Goal: Information Seeking & Learning: Check status

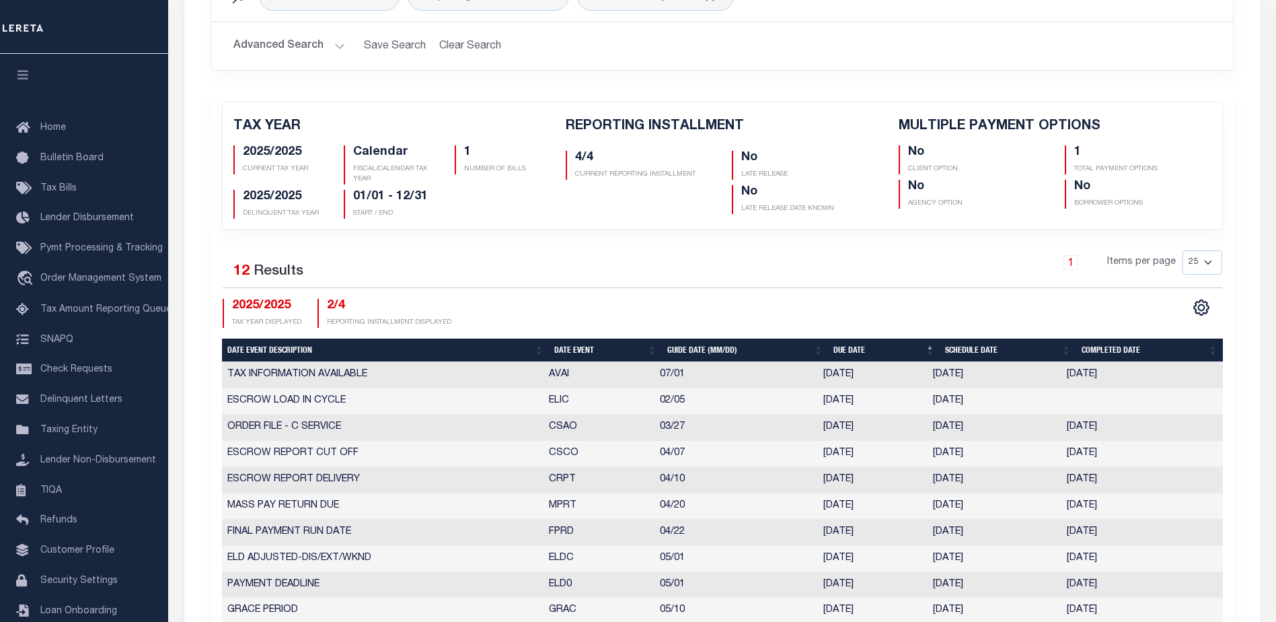
scroll to position [135, 0]
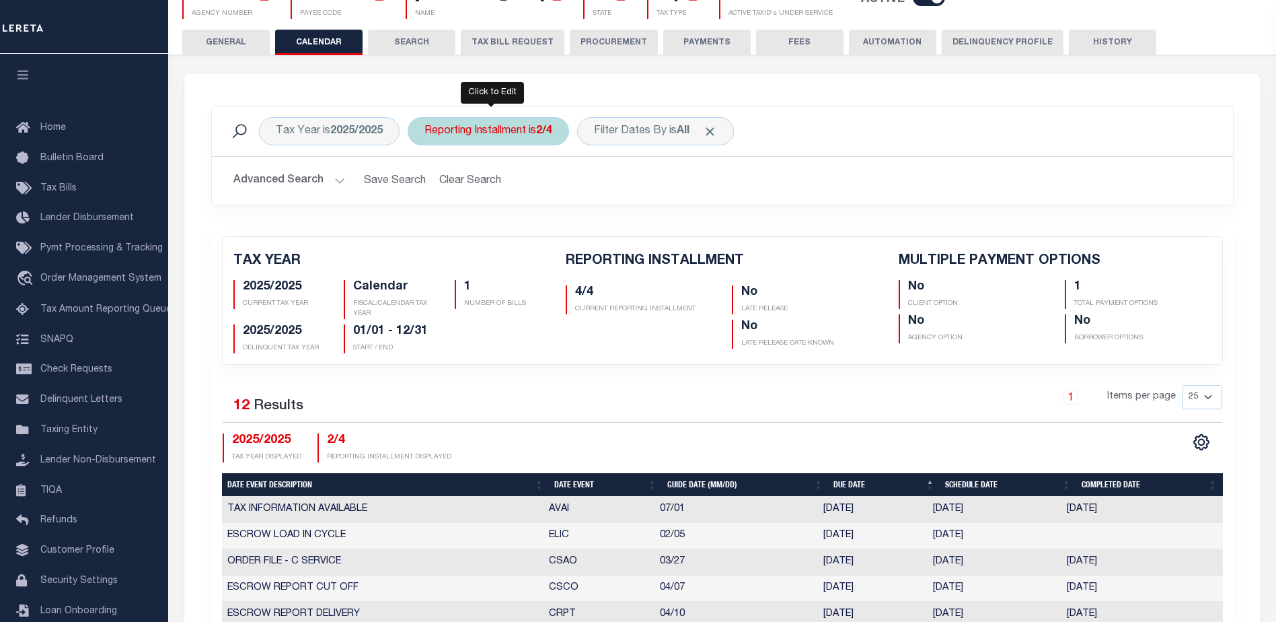
click at [499, 123] on div "Reporting Installment is 2/4" at bounding box center [488, 131] width 161 height 28
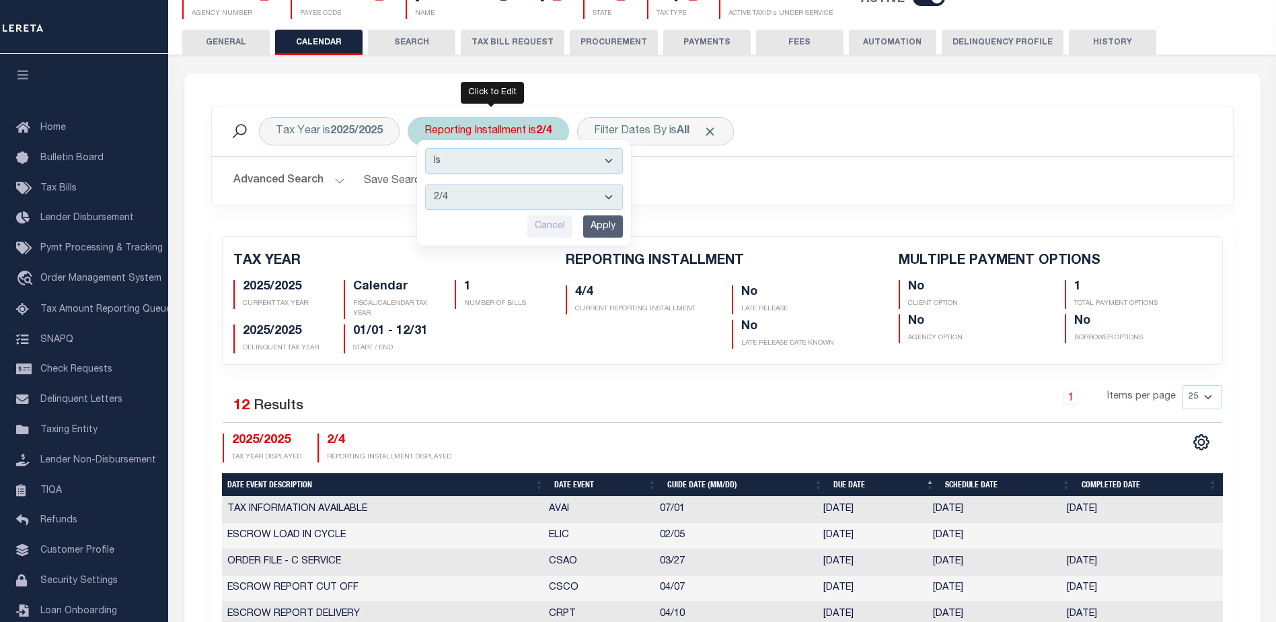
click at [463, 198] on select "1/4 2/4 3/4 4/4" at bounding box center [524, 197] width 198 height 26
select select "4/4"
click at [426, 184] on select "1/4 2/4 3/4 4/4" at bounding box center [524, 197] width 198 height 26
click at [601, 231] on input "Apply" at bounding box center [603, 226] width 40 height 22
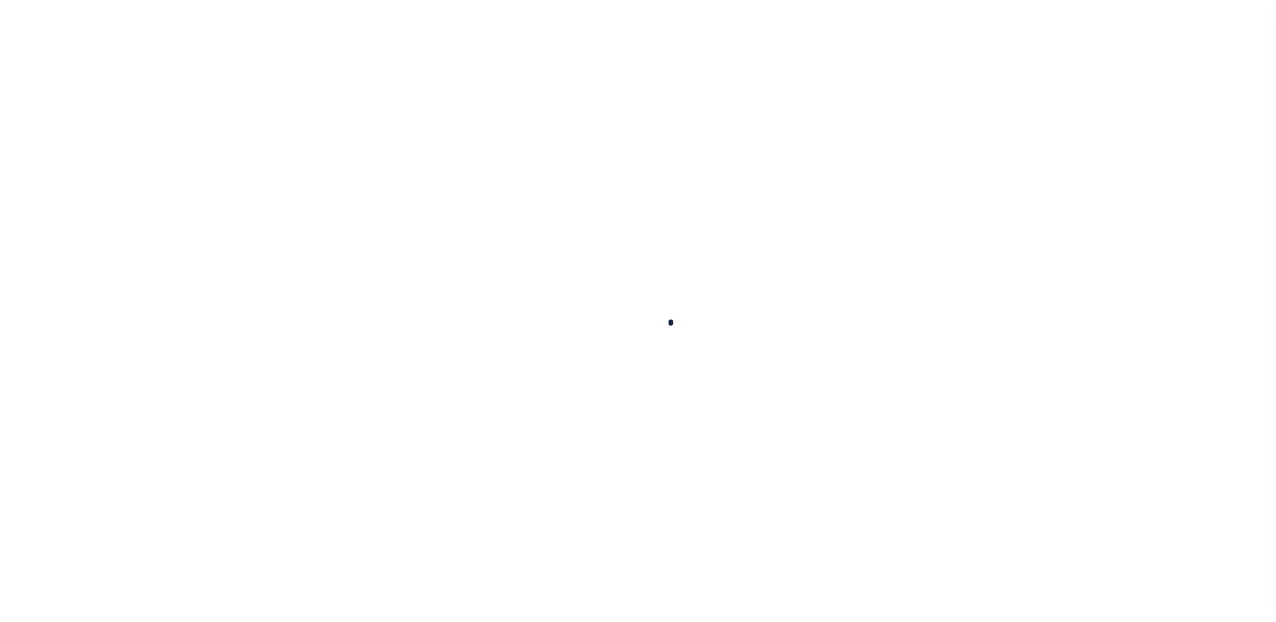
select select
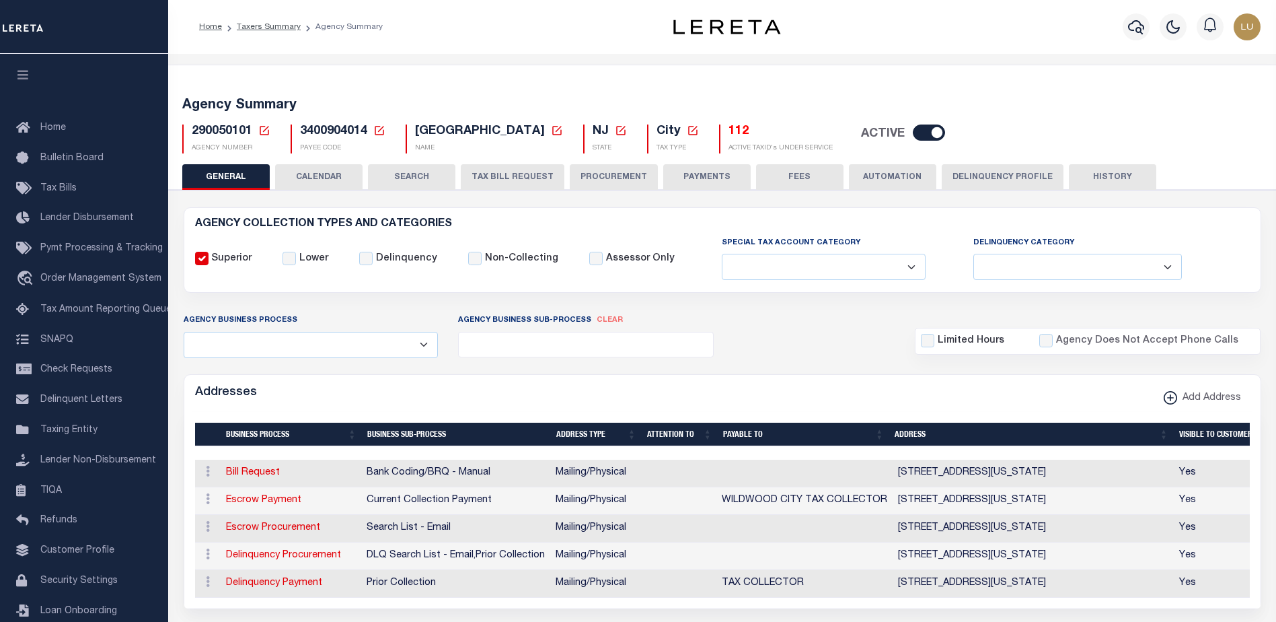
click at [325, 172] on button "CALENDAR" at bounding box center [318, 177] width 87 height 26
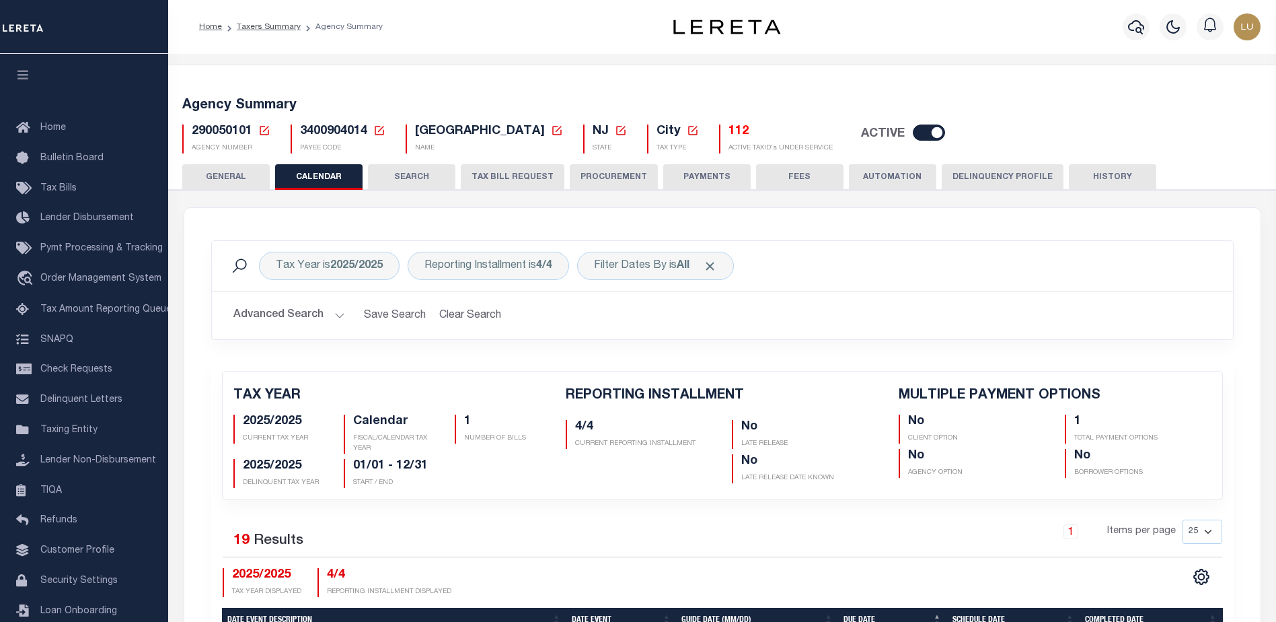
checkbox input "false"
type input "1"
drag, startPoint x: 184, startPoint y: 131, endPoint x: 785, endPoint y: 128, distance: 601.4
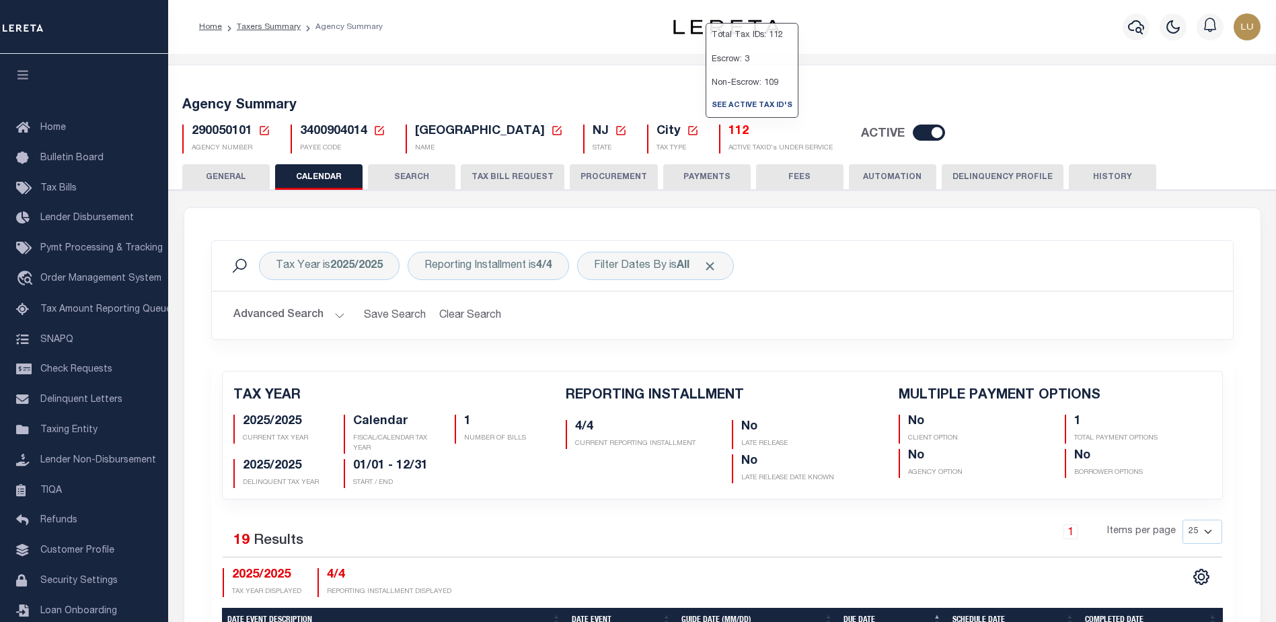
click at [785, 128] on div "290050101 Agency Number Edit Cancel Ok" at bounding box center [722, 134] width 1101 height 40
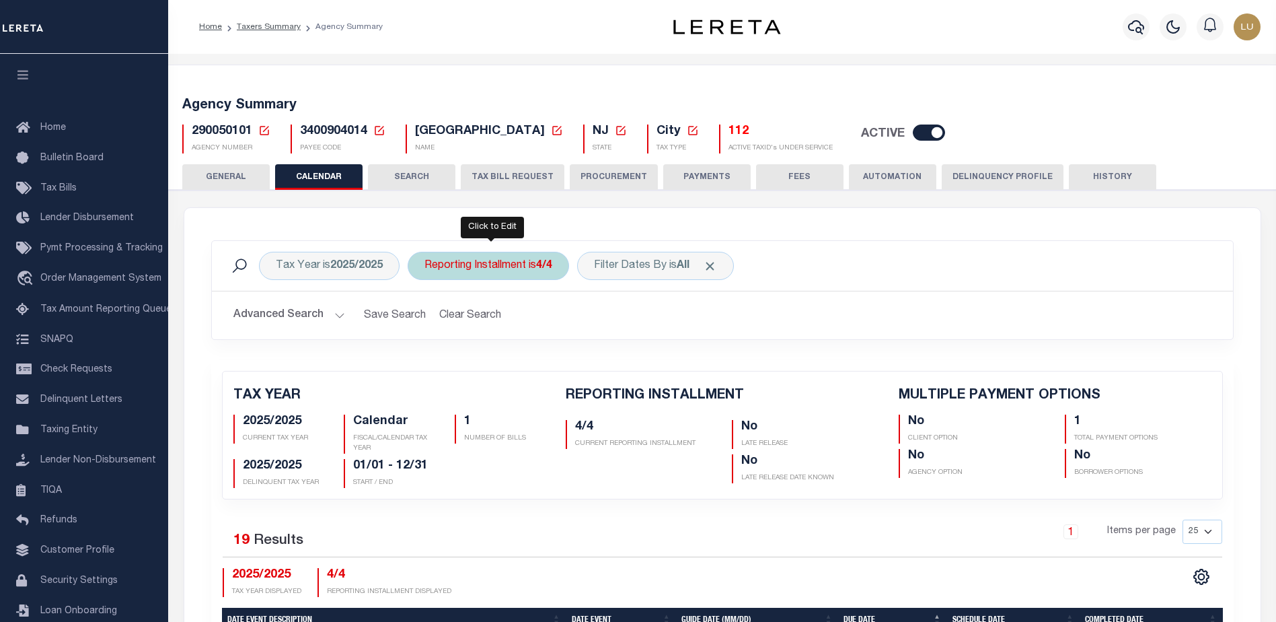
click at [519, 274] on div "Reporting Installment is 4/4" at bounding box center [488, 266] width 161 height 28
select select "4/4"
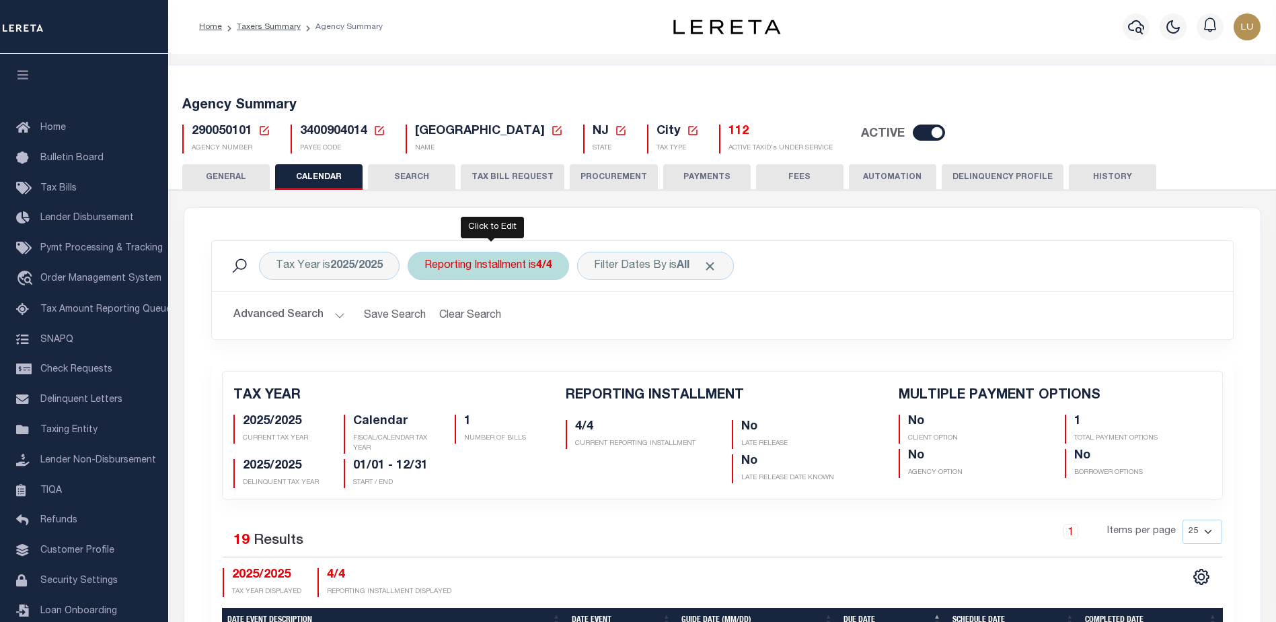
click at [490, 270] on div "Reporting Installment is 4/4 Is Contains 1/4 2/4 3/4 4/4 Cancel Apply" at bounding box center [488, 266] width 161 height 28
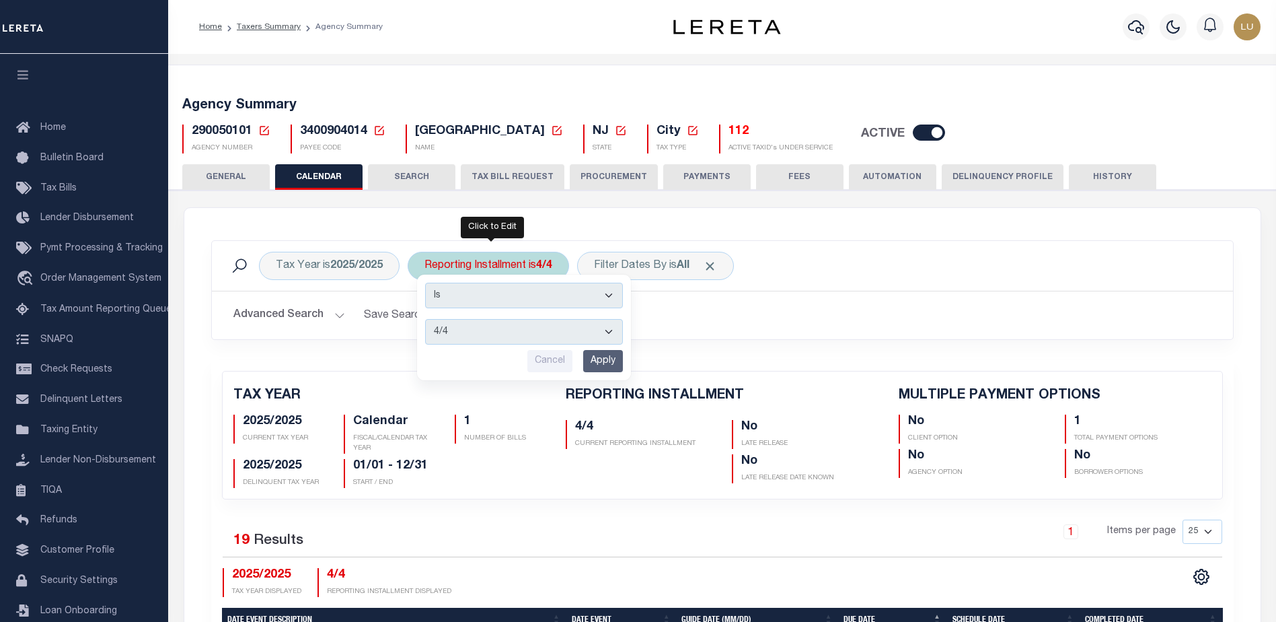
click at [497, 332] on select "1/4 2/4 3/4 4/4" at bounding box center [524, 332] width 198 height 26
select select "2/4"
click at [426, 319] on select "1/4 2/4 3/4 4/4" at bounding box center [524, 332] width 198 height 26
click at [607, 354] on input "Apply" at bounding box center [603, 361] width 40 height 22
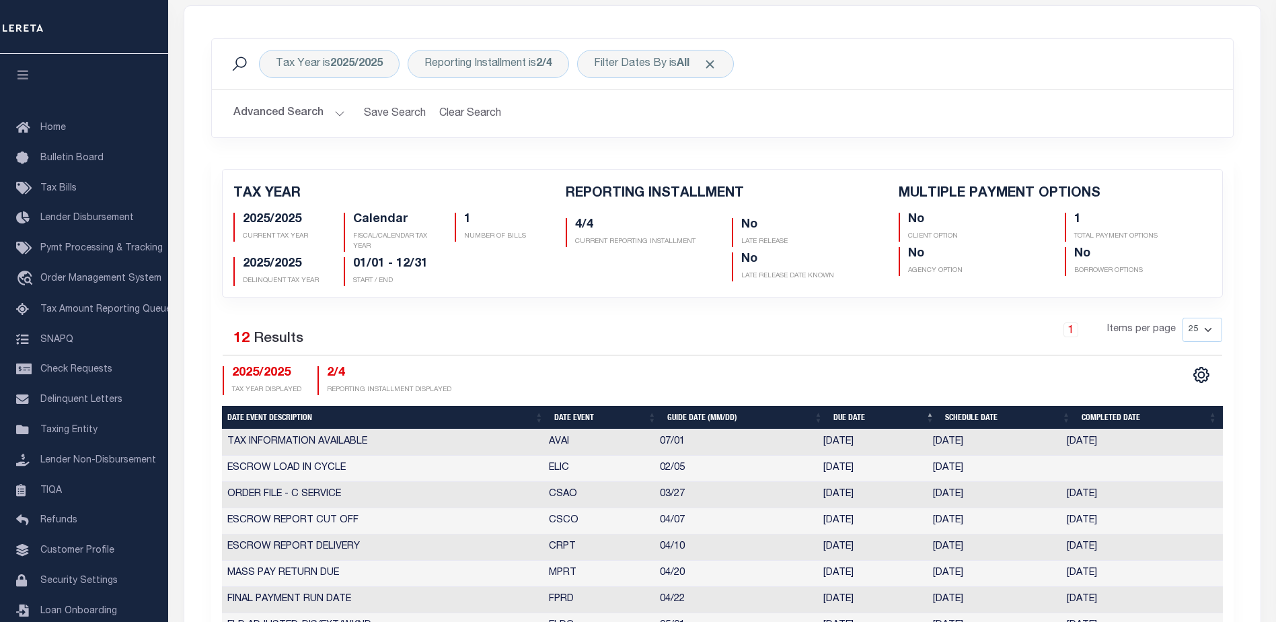
scroll to position [404, 0]
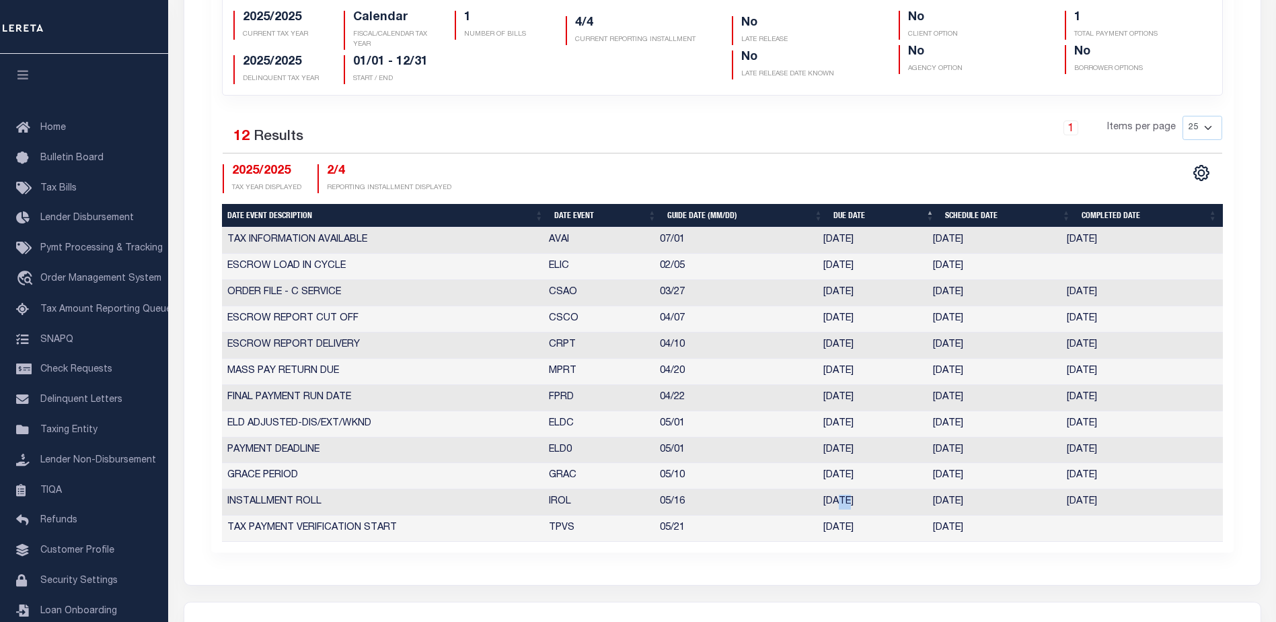
drag, startPoint x: 838, startPoint y: 502, endPoint x: 848, endPoint y: 502, distance: 10.1
click at [848, 502] on td "[DATE]" at bounding box center [873, 502] width 110 height 26
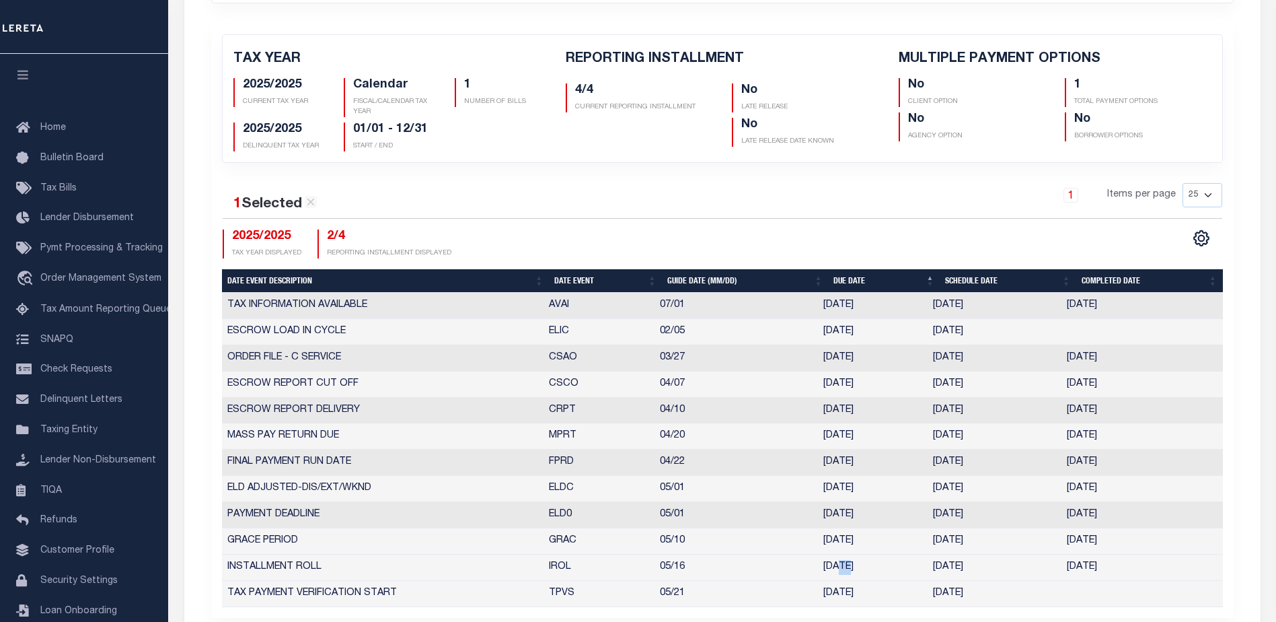
scroll to position [202, 0]
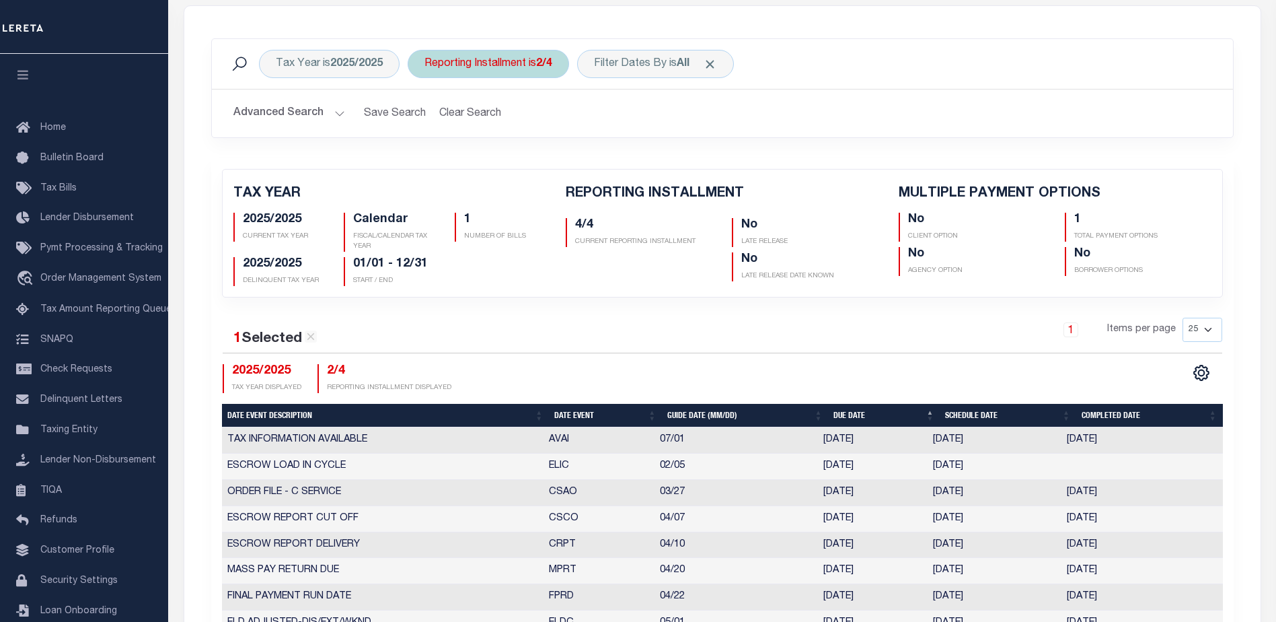
click at [499, 68] on div "Reporting Installment is 2/4" at bounding box center [488, 64] width 161 height 28
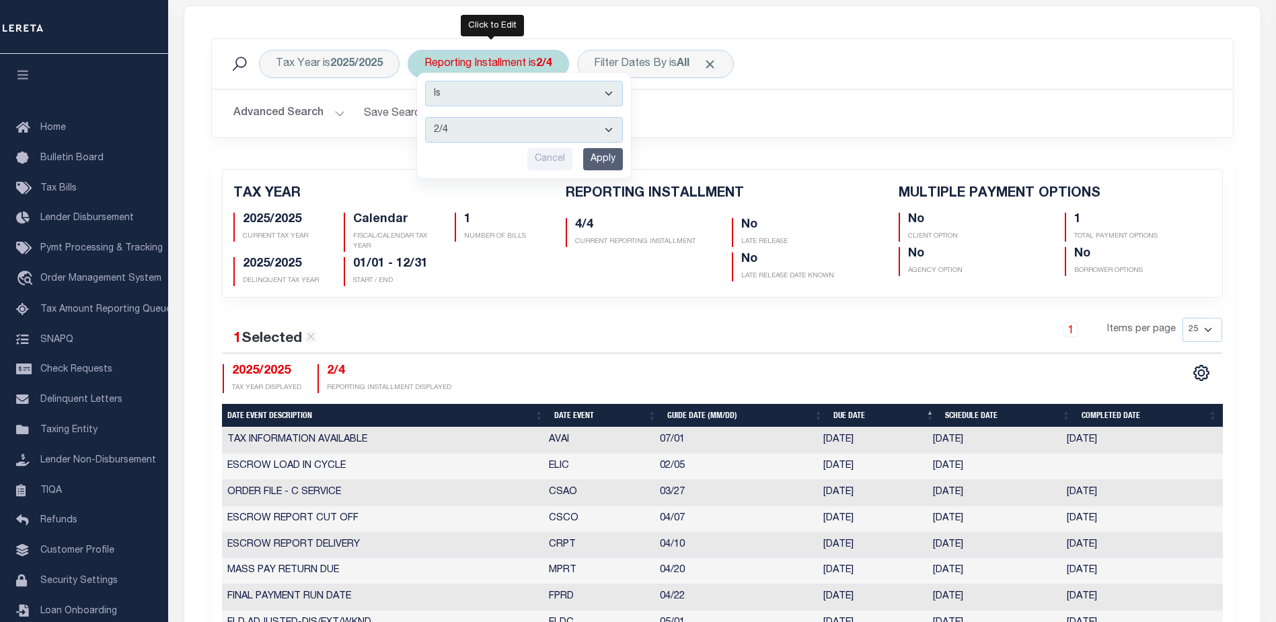
click at [463, 124] on select "1/4 2/4 3/4 4/4" at bounding box center [524, 130] width 198 height 26
select select "3/4"
click at [426, 117] on select "1/4 2/4 3/4 4/4" at bounding box center [524, 130] width 198 height 26
click at [605, 156] on input "Apply" at bounding box center [603, 159] width 40 height 22
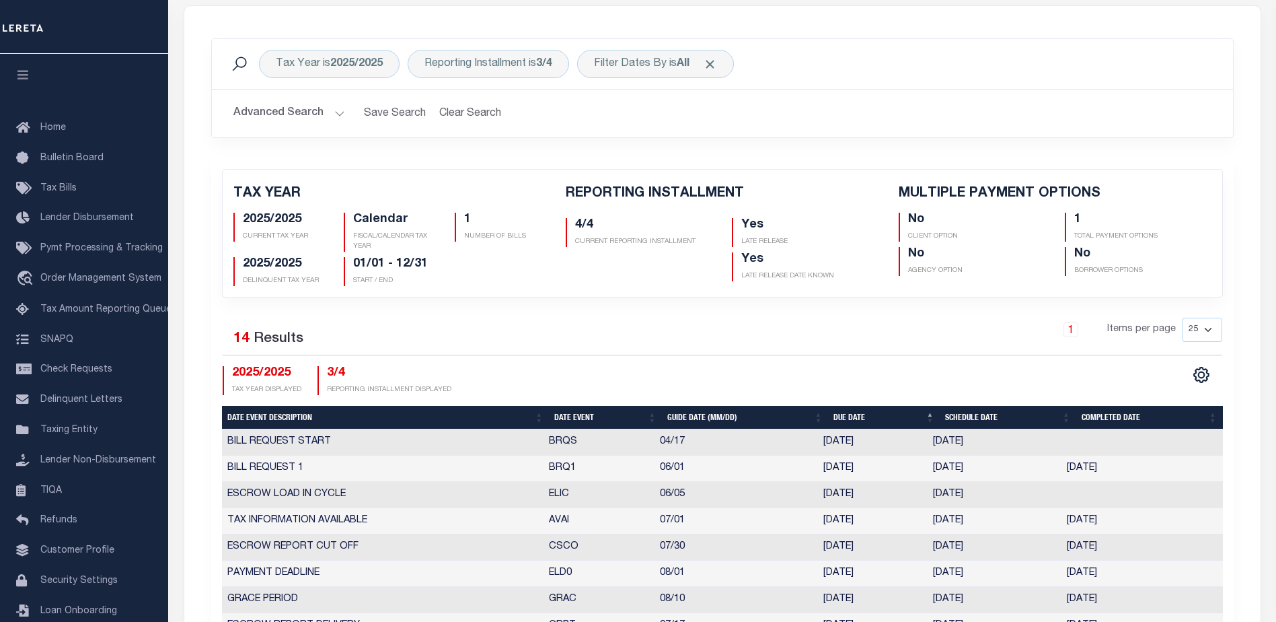
drag, startPoint x: 824, startPoint y: 443, endPoint x: 877, endPoint y: 443, distance: 53.2
click at [870, 443] on td "[DATE]" at bounding box center [873, 442] width 110 height 26
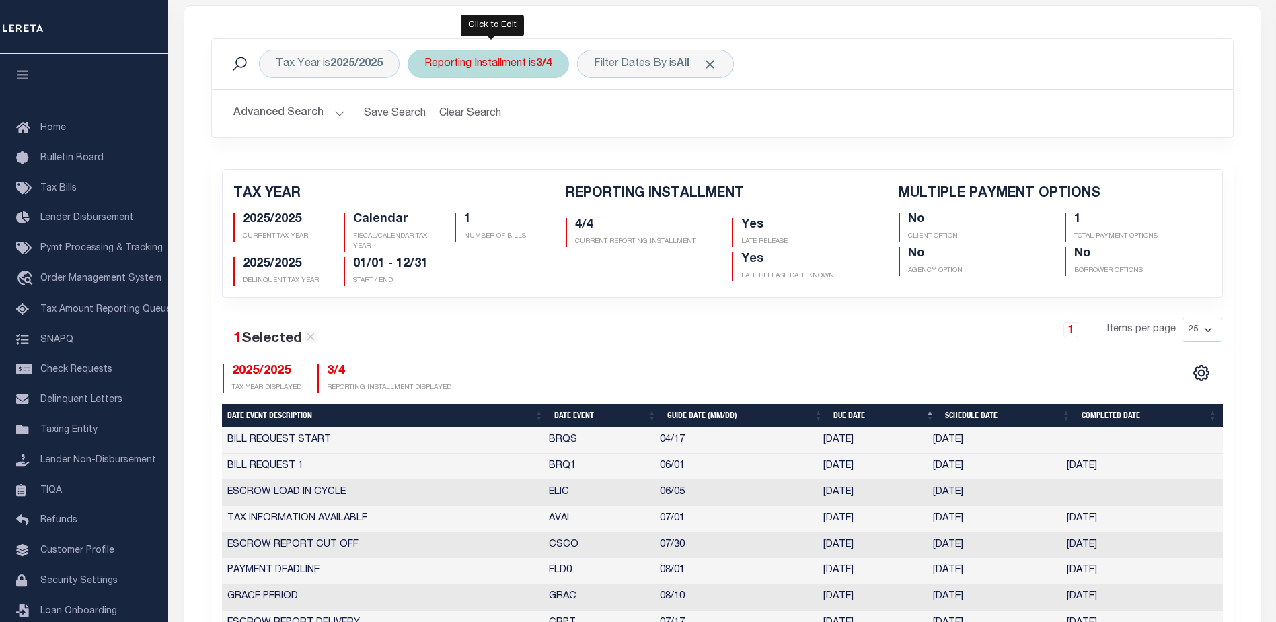
click at [498, 59] on div "Reporting Installment is 3/4" at bounding box center [488, 64] width 161 height 28
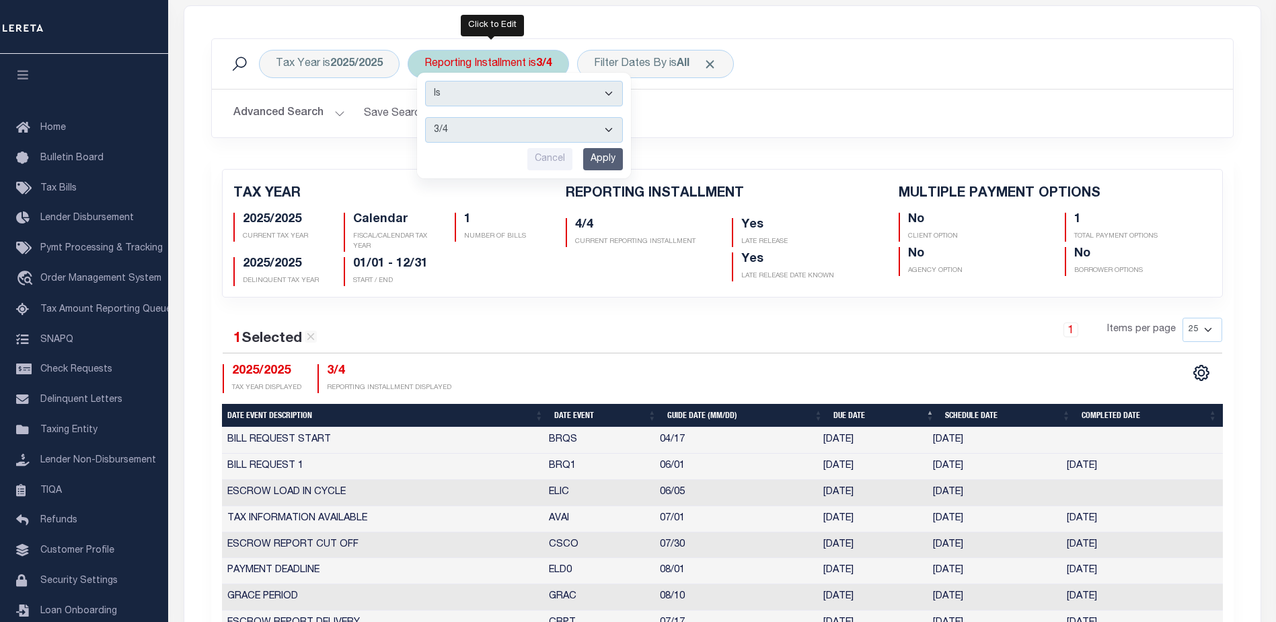
click at [485, 126] on select "1/4 2/4 3/4 4/4" at bounding box center [524, 130] width 198 height 26
select select "2/4"
click at [426, 117] on select "1/4 2/4 3/4 4/4" at bounding box center [524, 130] width 198 height 26
click at [597, 165] on input "Apply" at bounding box center [603, 159] width 40 height 22
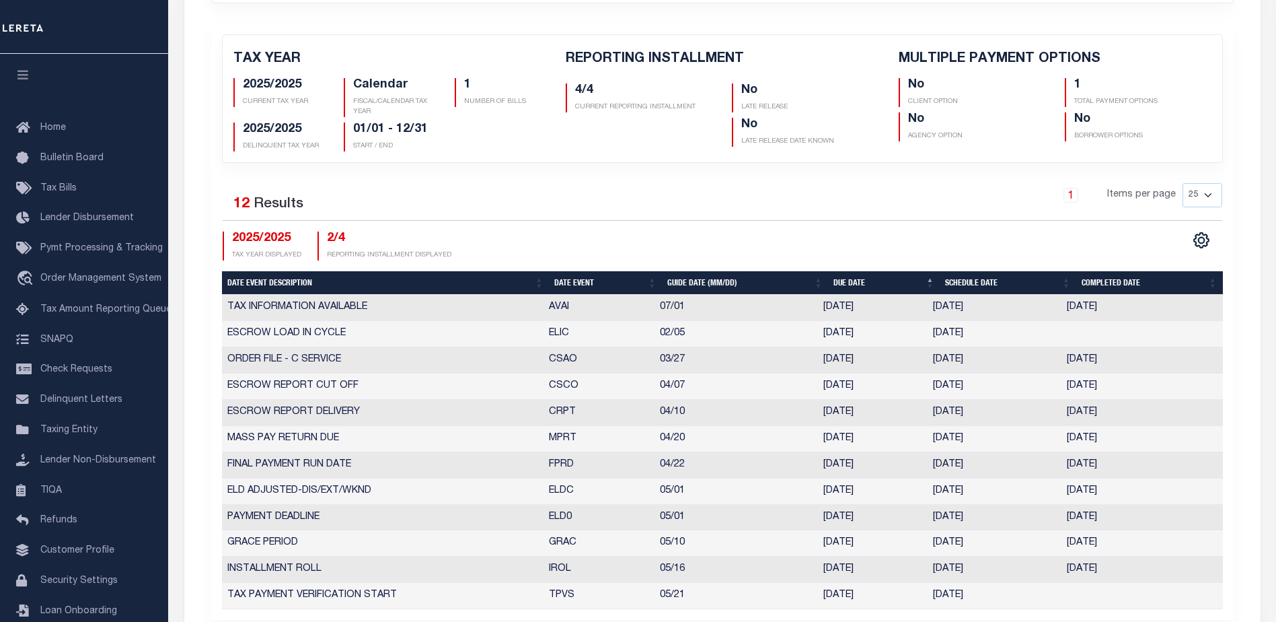
scroll to position [471, 0]
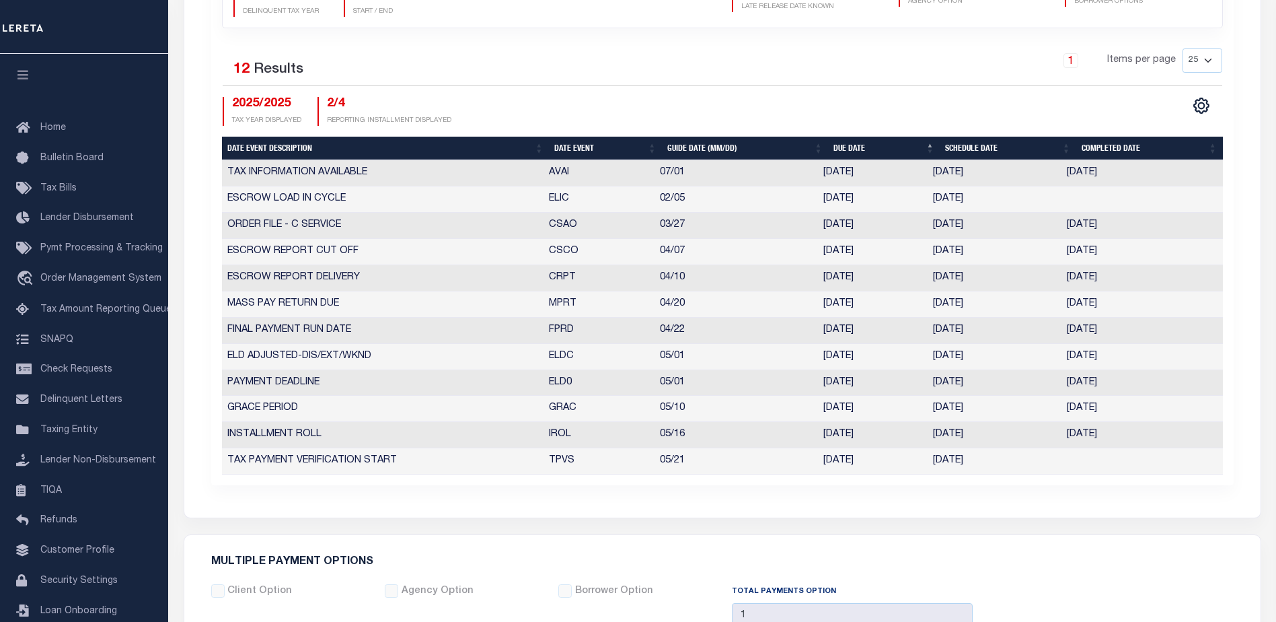
drag, startPoint x: 817, startPoint y: 433, endPoint x: 978, endPoint y: 429, distance: 160.8
click at [978, 429] on tr "INSTALLMENT ROLL IROL 05/16 [DATE] [DATE] [DATE] 5503226" at bounding box center [722, 435] width 1001 height 26
click at [832, 429] on td "[DATE]" at bounding box center [873, 435] width 110 height 26
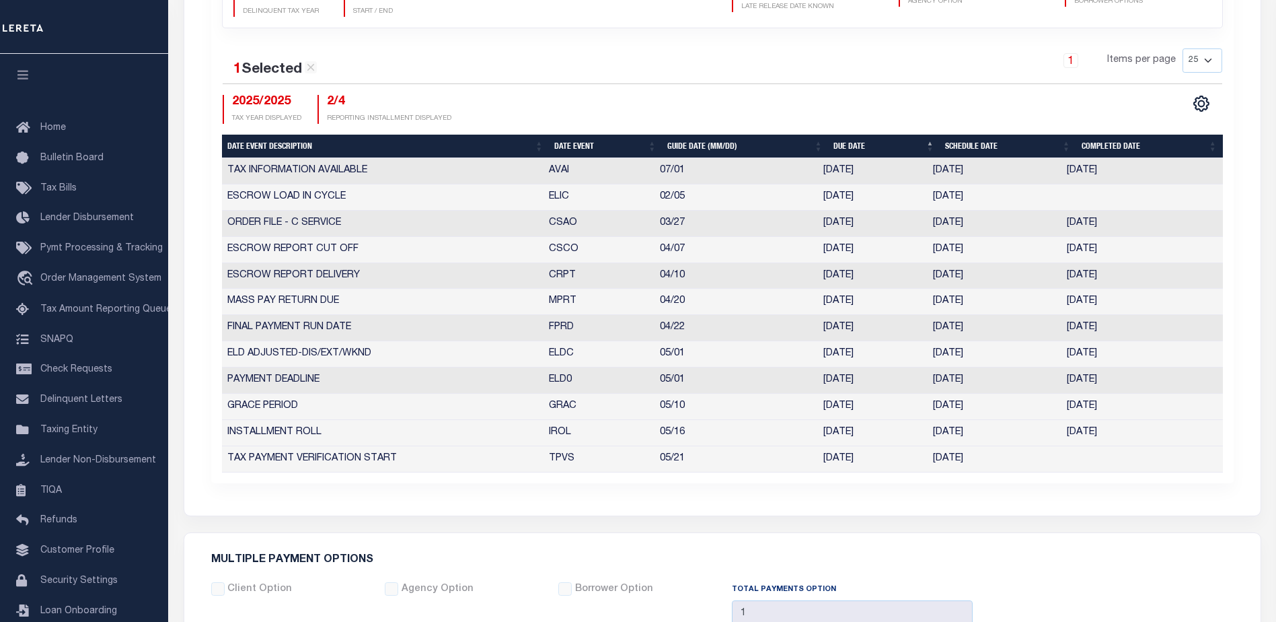
drag, startPoint x: 815, startPoint y: 430, endPoint x: 984, endPoint y: 433, distance: 168.9
click at [984, 433] on tr "INSTALLMENT ROLL IROL 05/16 [DATE] [DATE] [DATE] 5503226" at bounding box center [722, 433] width 1001 height 26
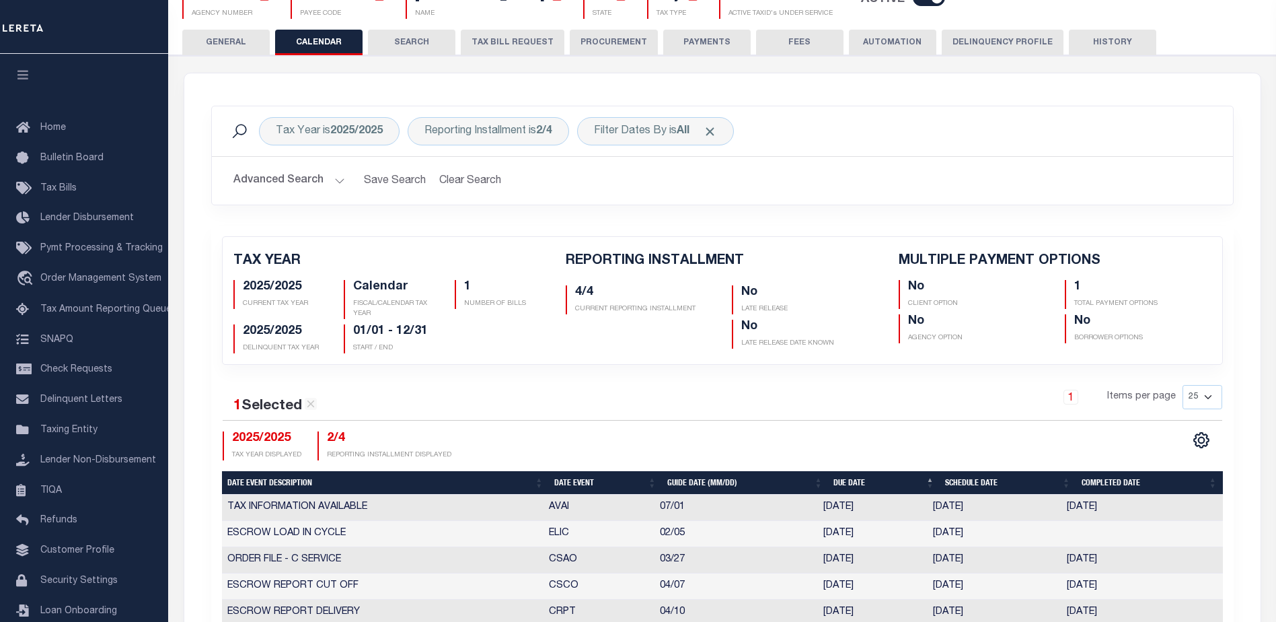
scroll to position [0, 0]
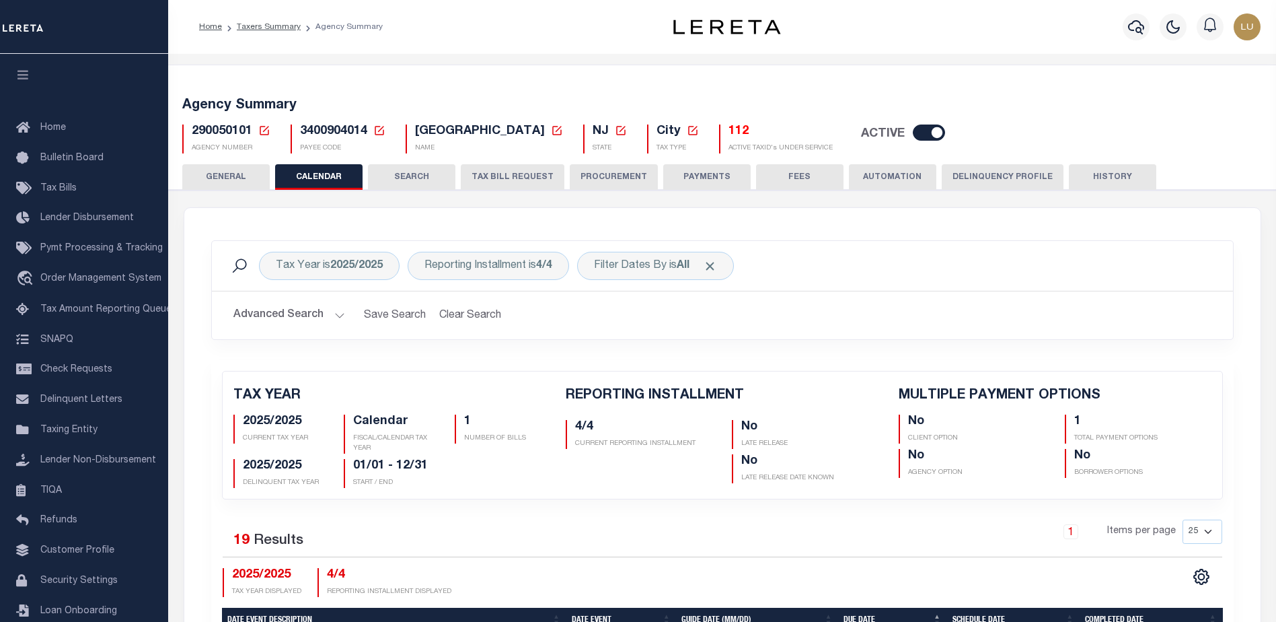
click at [342, 131] on span "3400904014" at bounding box center [333, 131] width 67 height 12
copy h5 "3400904014"
click at [220, 131] on span "290050101" at bounding box center [222, 131] width 61 height 12
click at [219, 131] on span "290050101" at bounding box center [222, 131] width 61 height 12
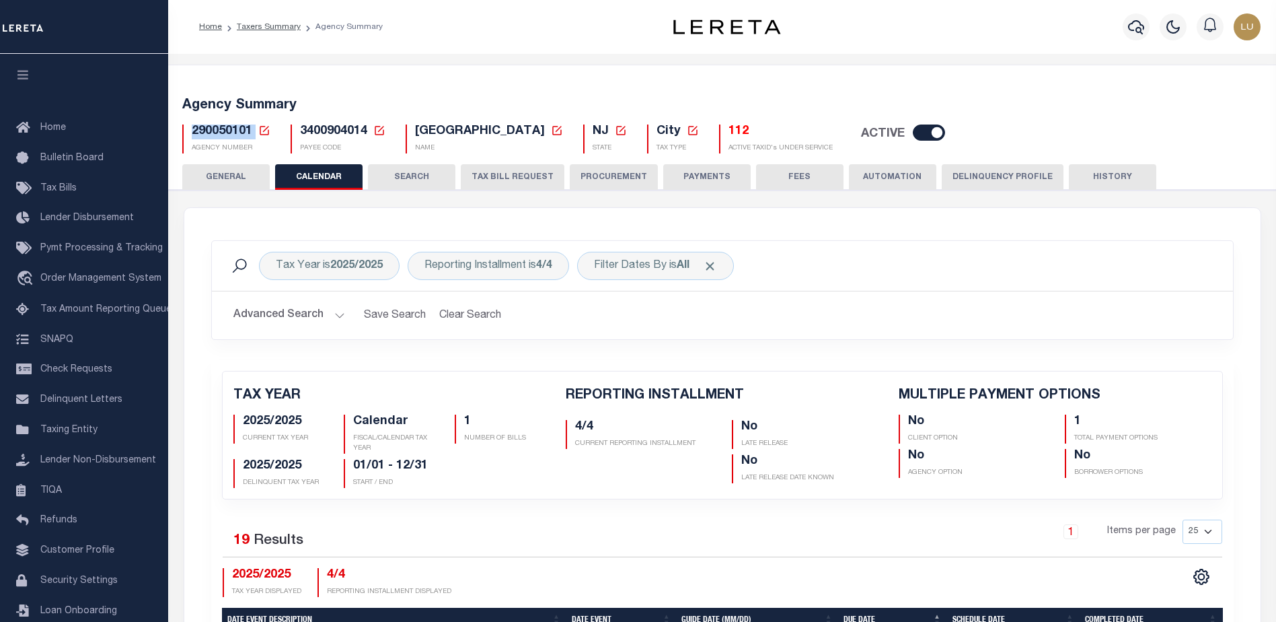
copy h5 "290050101"
click at [860, 1] on div "Home Taxers Summary Agency Summary Profile Sign out" at bounding box center [722, 27] width 1108 height 54
